Goal: Information Seeking & Learning: Learn about a topic

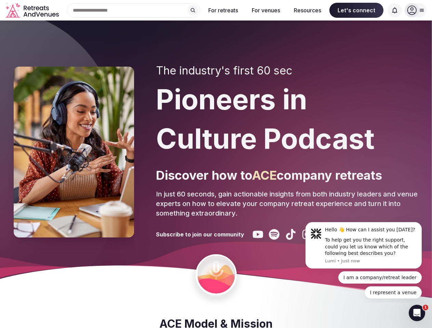
click at [216, 164] on div "The industry's first 60 sec Pioneers in Culture Podcast Discover how to ACE com…" at bounding box center [287, 152] width 262 height 176
click at [134, 10] on div "Search Popular Destinations [GEOGRAPHIC_DATA], [GEOGRAPHIC_DATA] [GEOGRAPHIC_DA…" at bounding box center [131, 10] width 138 height 14
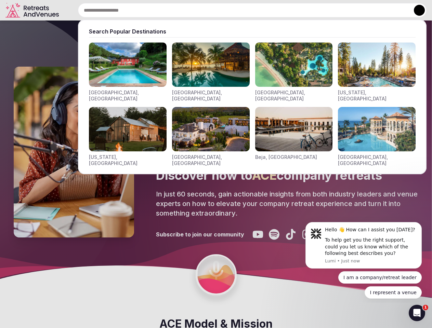
click at [193, 10] on input "text" at bounding box center [252, 10] width 348 height 14
click at [223, 10] on input "text" at bounding box center [252, 10] width 348 height 14
click at [266, 10] on input "text" at bounding box center [252, 10] width 348 height 14
click at [307, 10] on input "text" at bounding box center [252, 10] width 348 height 14
click at [356, 10] on input "text" at bounding box center [252, 10] width 348 height 14
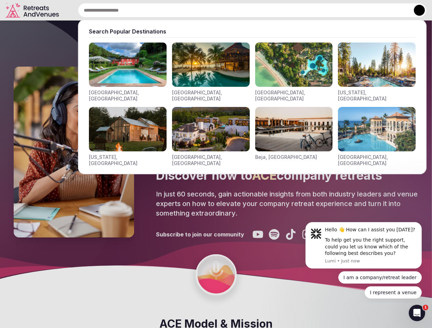
click at [395, 10] on input "text" at bounding box center [252, 10] width 348 height 14
click at [415, 10] on button at bounding box center [419, 10] width 11 height 11
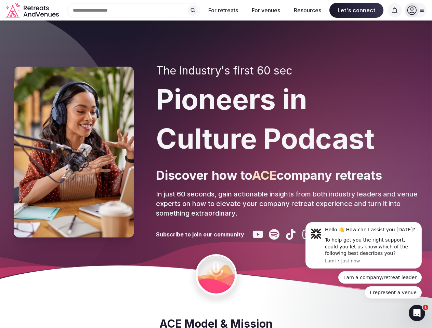
click at [363, 245] on div "To help get you the right support, could you let us know which of the following…" at bounding box center [371, 247] width 92 height 20
